Goal: Transaction & Acquisition: Purchase product/service

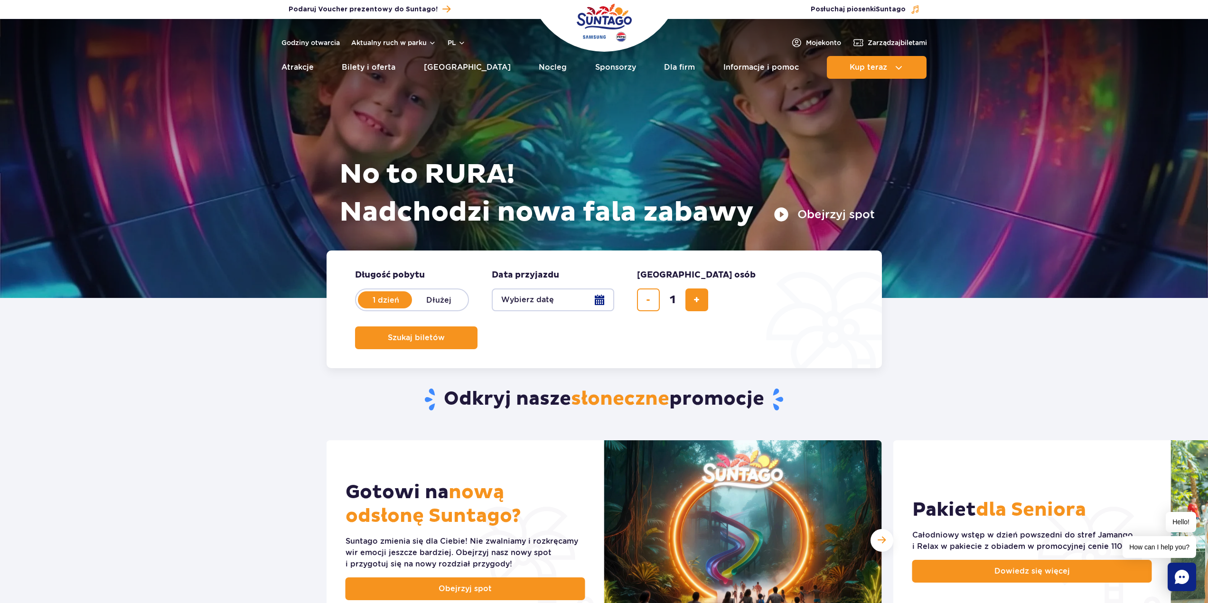
click at [607, 298] on button "Wybierz datę" at bounding box center [553, 300] width 122 height 23
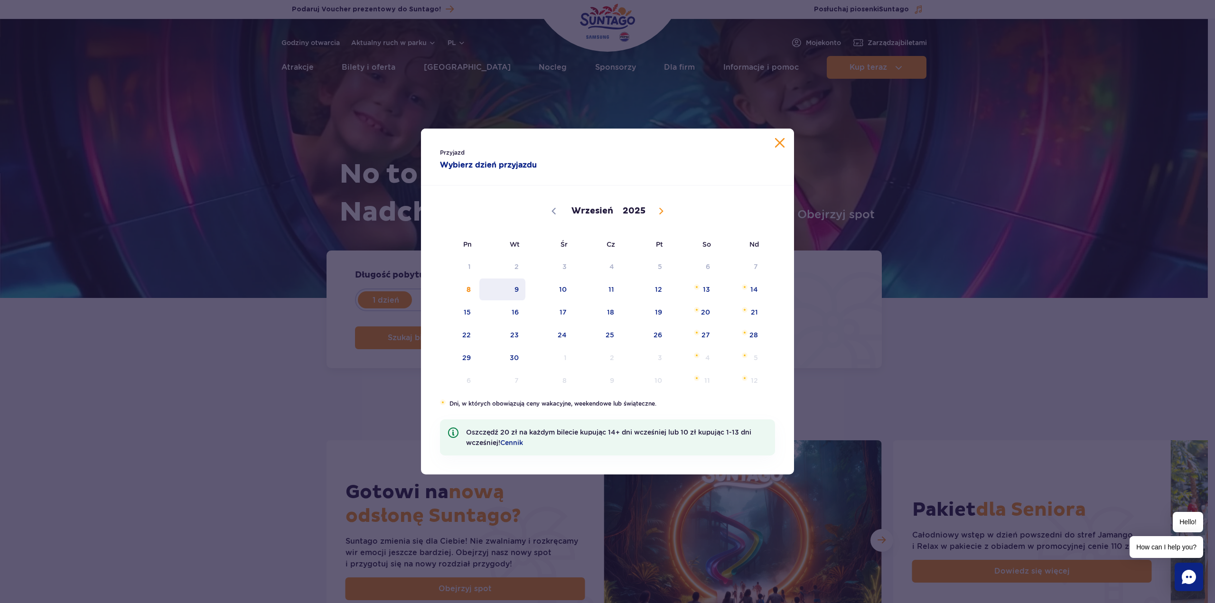
click at [519, 290] on span "9" at bounding box center [503, 290] width 48 height 22
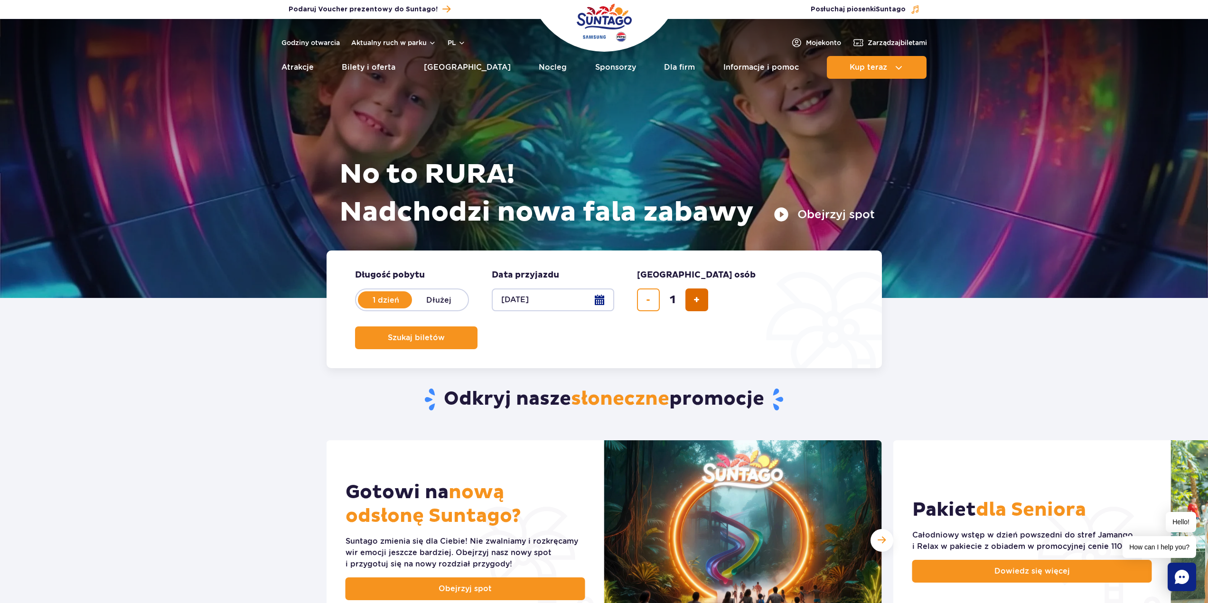
click at [698, 300] on span "dodaj bilet" at bounding box center [697, 300] width 6 height 0
click at [699, 300] on span "dodaj bilet" at bounding box center [697, 300] width 6 height 0
type input "3"
click at [441, 334] on span "Szukaj biletów" at bounding box center [412, 338] width 57 height 9
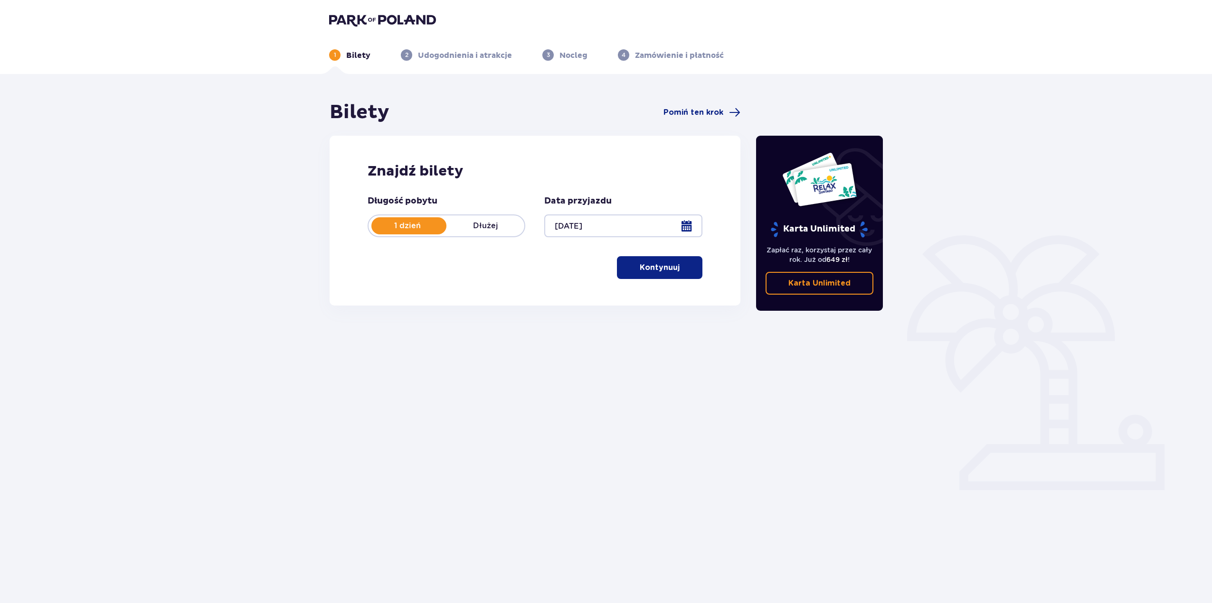
click at [525, 267] on div "Długość pobytu 1 dzień Dłużej Data przyjazdu 09.09.25 Kontynuuj" at bounding box center [534, 238] width 335 height 84
click at [651, 268] on p "Kontynuuj" at bounding box center [659, 268] width 40 height 10
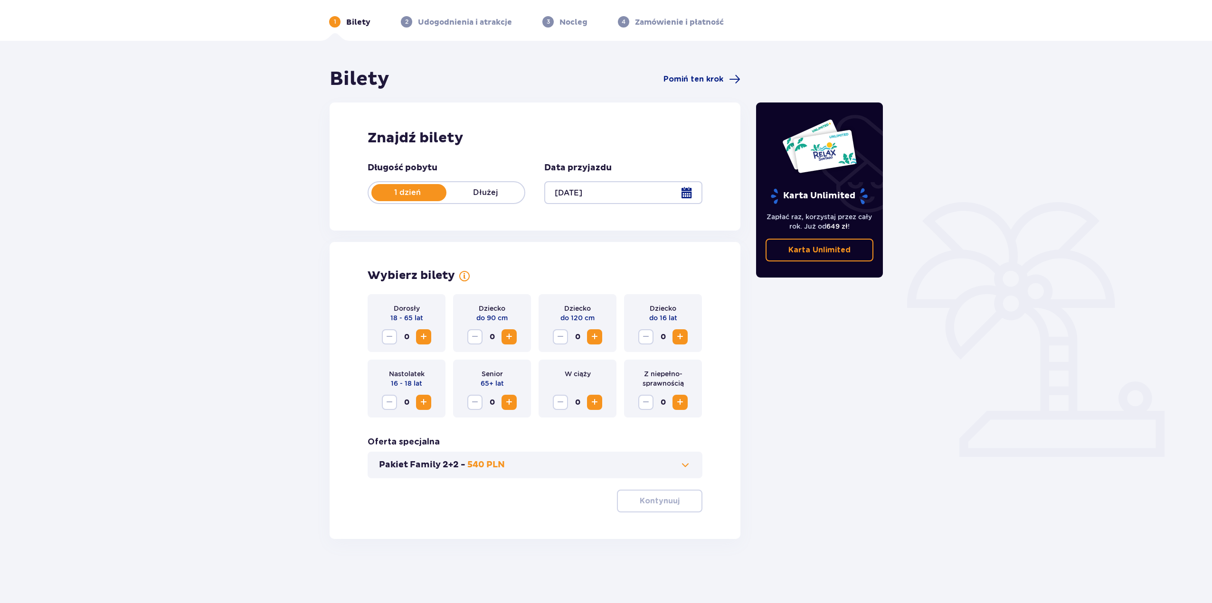
scroll to position [34, 0]
click at [424, 336] on span "Increase" at bounding box center [423, 335] width 11 height 11
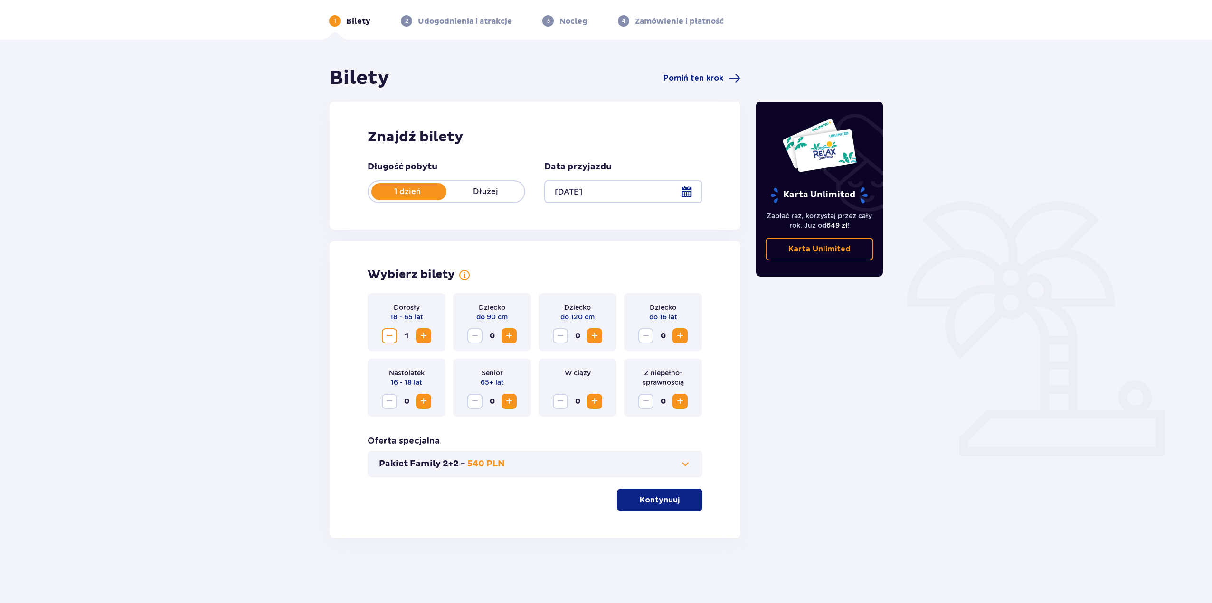
click at [424, 336] on span "Increase" at bounding box center [423, 335] width 11 height 11
click at [522, 466] on button "Pakiet Family 2+2 - 540 PLN" at bounding box center [535, 464] width 312 height 11
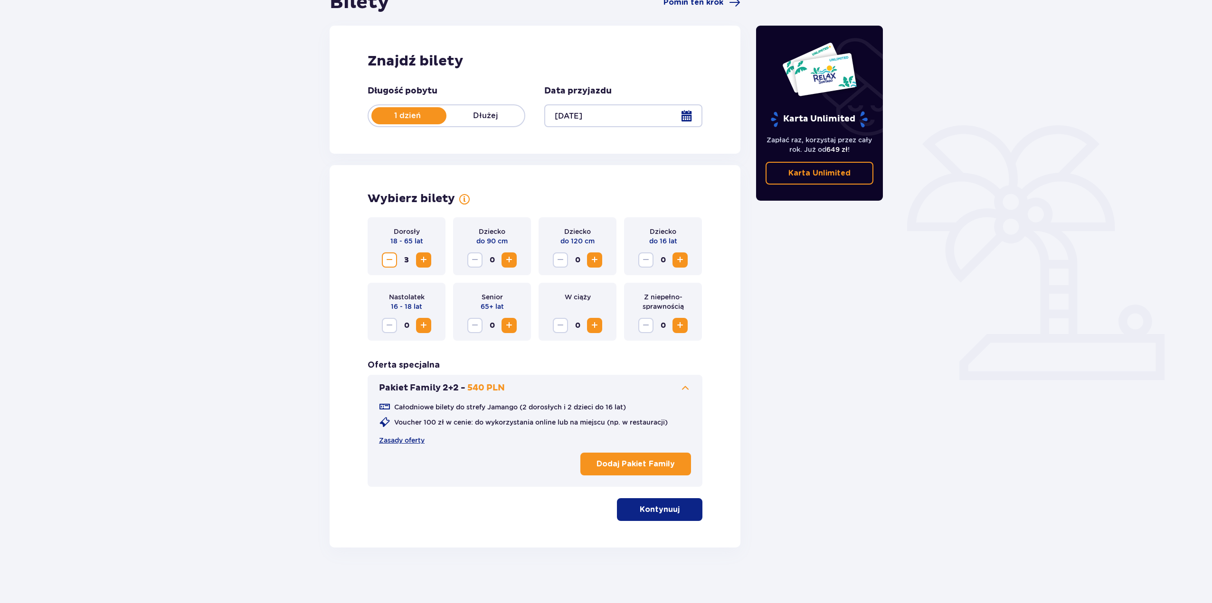
scroll to position [112, 0]
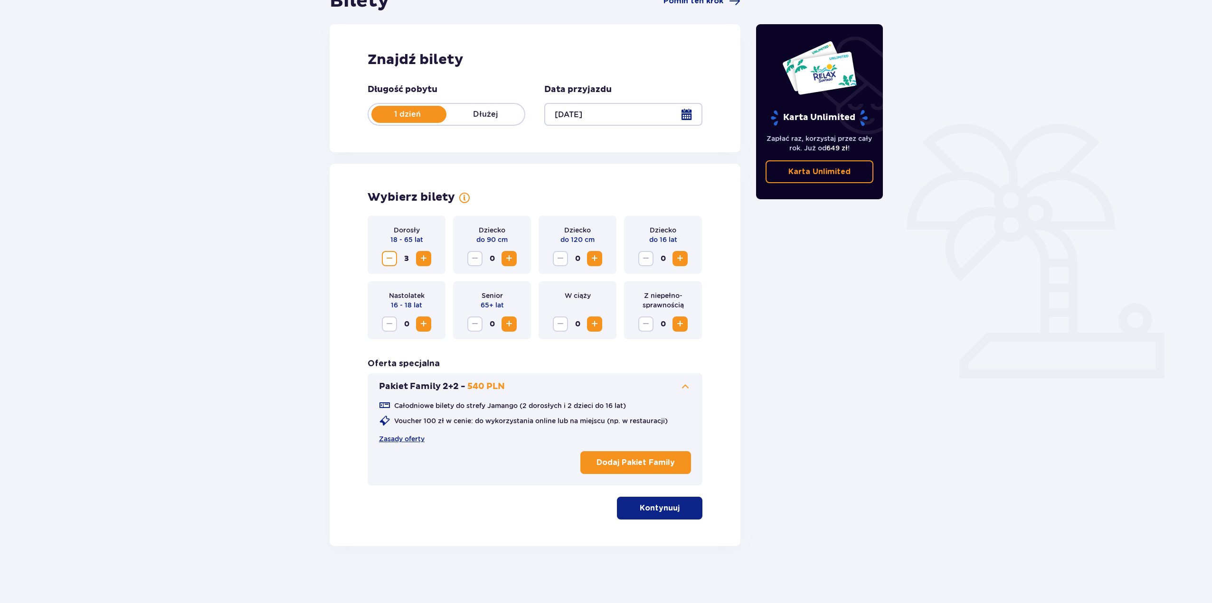
click at [613, 387] on button "Pakiet Family 2+2 - 540 PLN" at bounding box center [535, 386] width 312 height 11
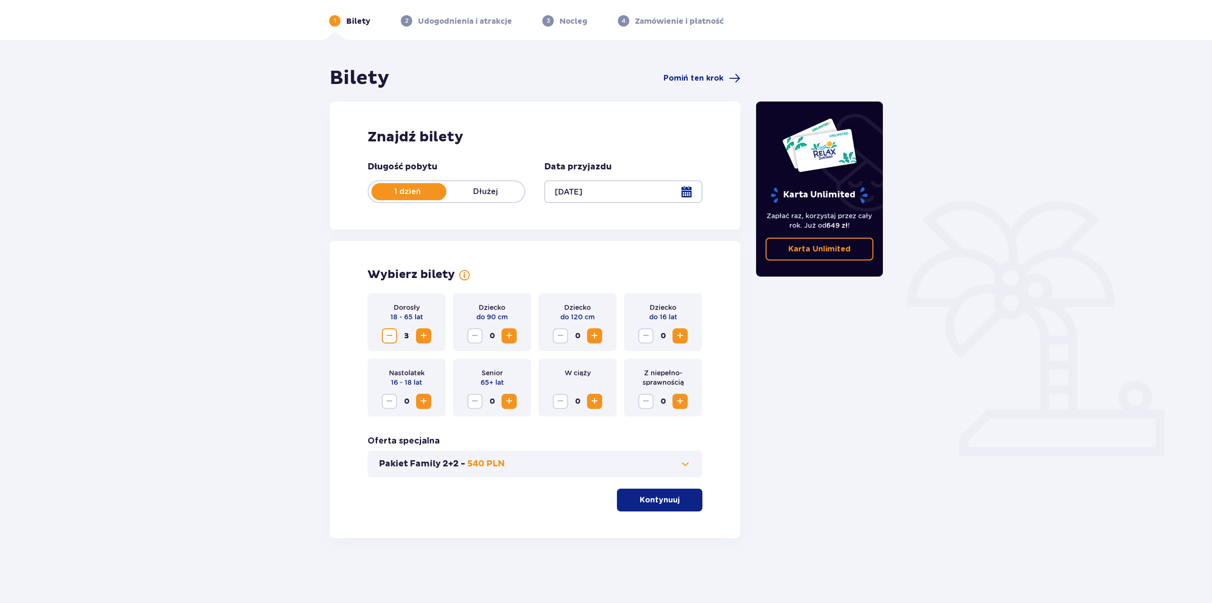
click at [650, 501] on p "Kontynuuj" at bounding box center [659, 500] width 40 height 10
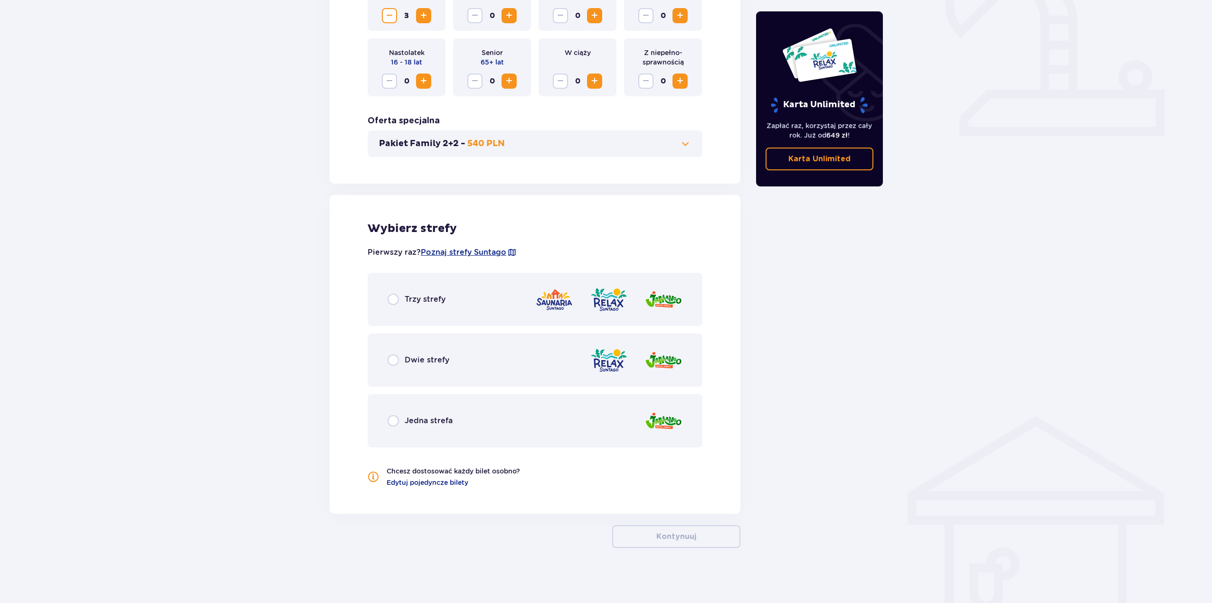
scroll to position [357, 0]
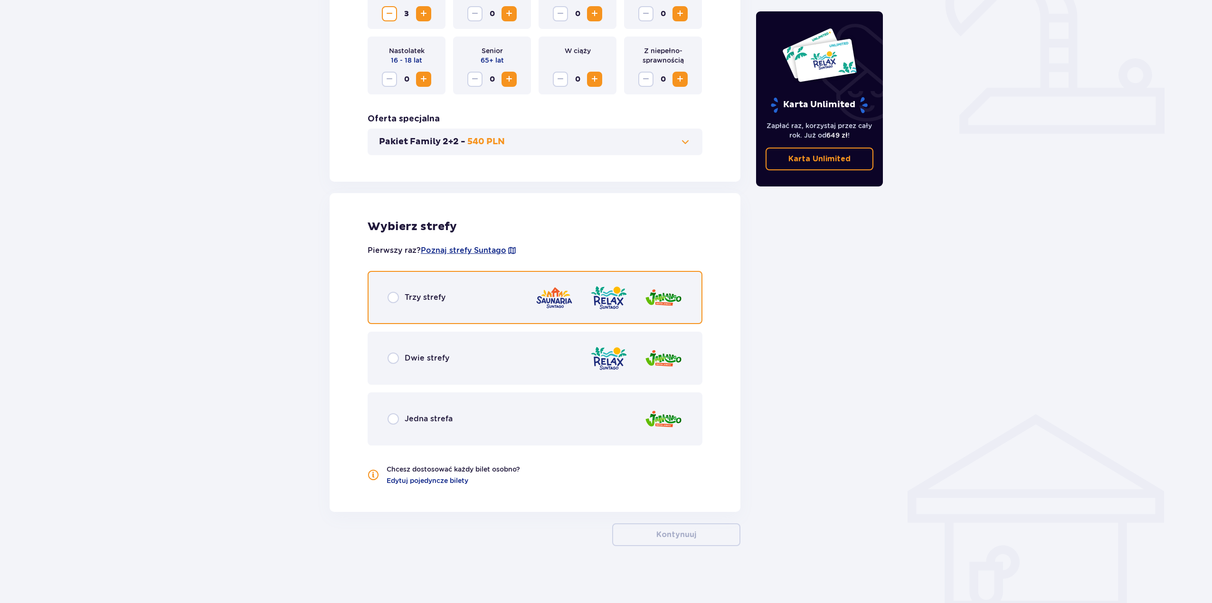
click at [391, 299] on input "radio" at bounding box center [392, 297] width 11 height 11
radio input "true"
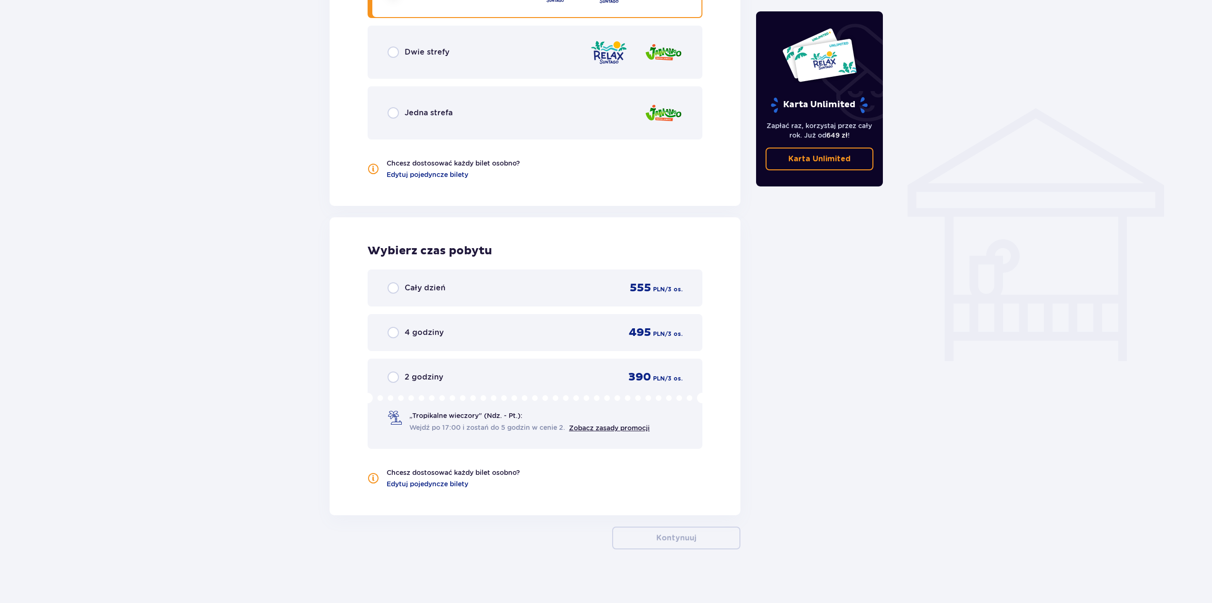
scroll to position [666, 0]
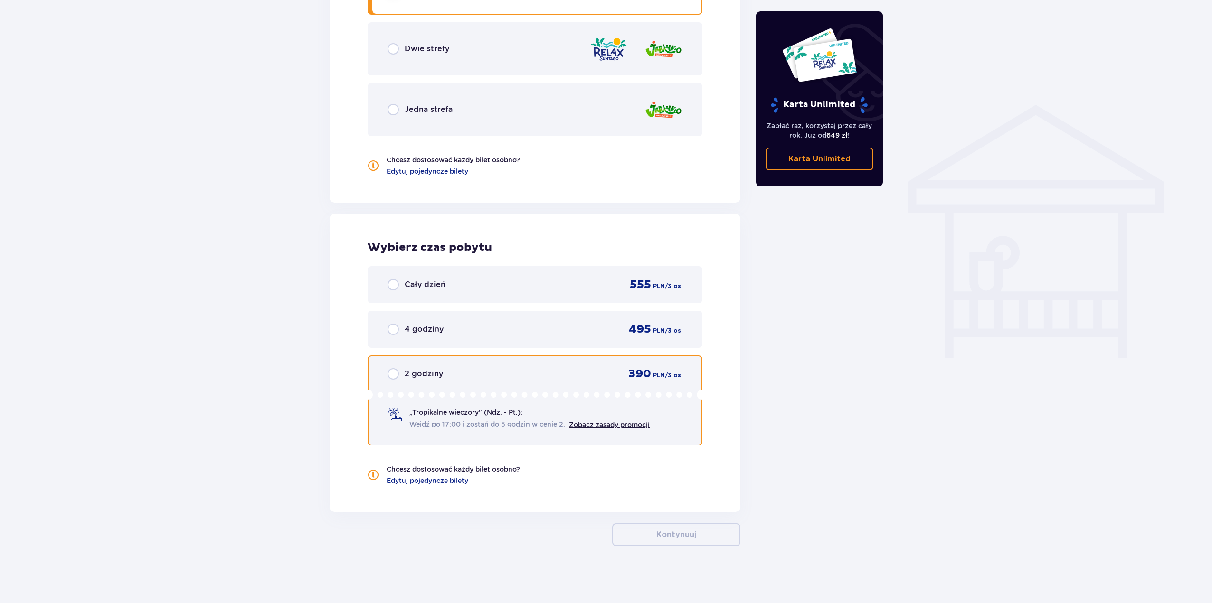
click at [392, 376] on input "radio" at bounding box center [392, 373] width 11 height 11
radio input "true"
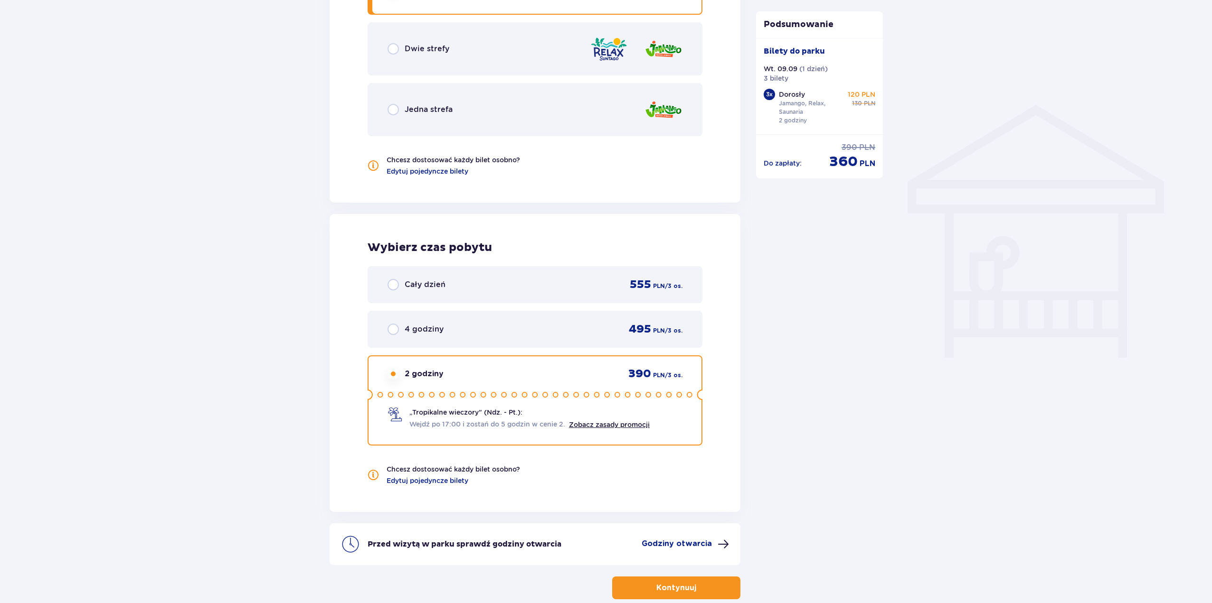
click at [200, 401] on div "Bilety Pomiń ten krok Znajdź bilety Długość pobytu 1 dzień Dłużej Data przyjazd…" at bounding box center [606, 32] width 1212 height 1249
click at [261, 390] on div "Bilety Pomiń ten krok Znajdź bilety Długość pobytu 1 dzień Dłużej Data przyjazd…" at bounding box center [606, 32] width 1212 height 1249
